Goal: Check status

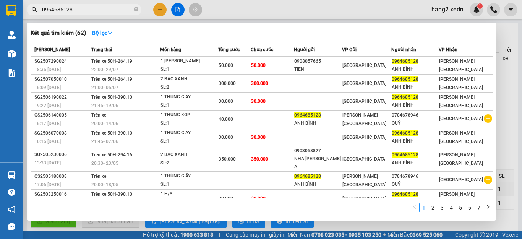
click at [113, 10] on input "0964685128" at bounding box center [87, 9] width 90 height 8
click at [134, 9] on icon "close-circle" at bounding box center [136, 9] width 5 height 5
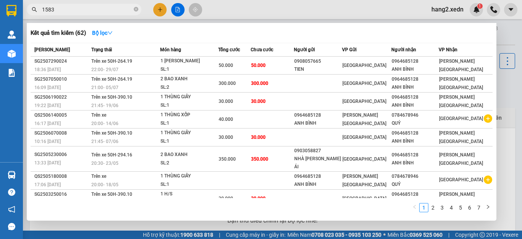
type input "15831"
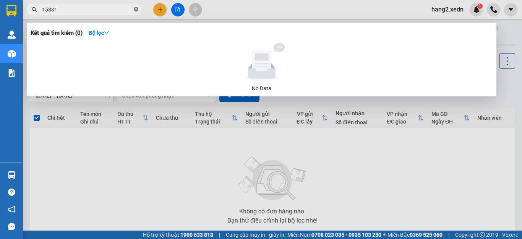
click at [136, 10] on icon "close-circle" at bounding box center [136, 9] width 5 height 5
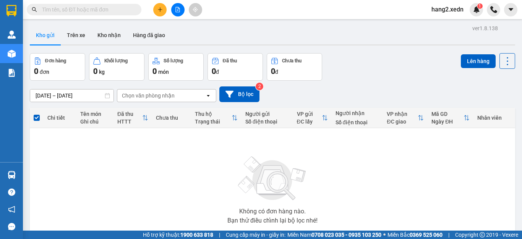
click at [80, 9] on input "text" at bounding box center [87, 9] width 90 height 8
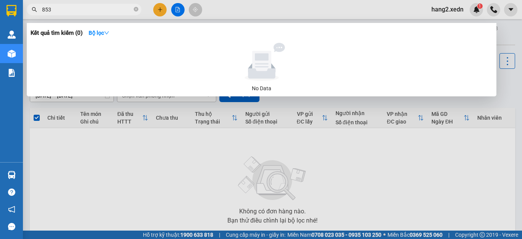
type input "8531"
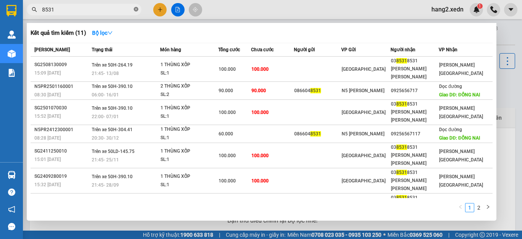
click at [137, 8] on icon "close-circle" at bounding box center [136, 9] width 5 height 5
